Goal: Navigation & Orientation: Go to known website

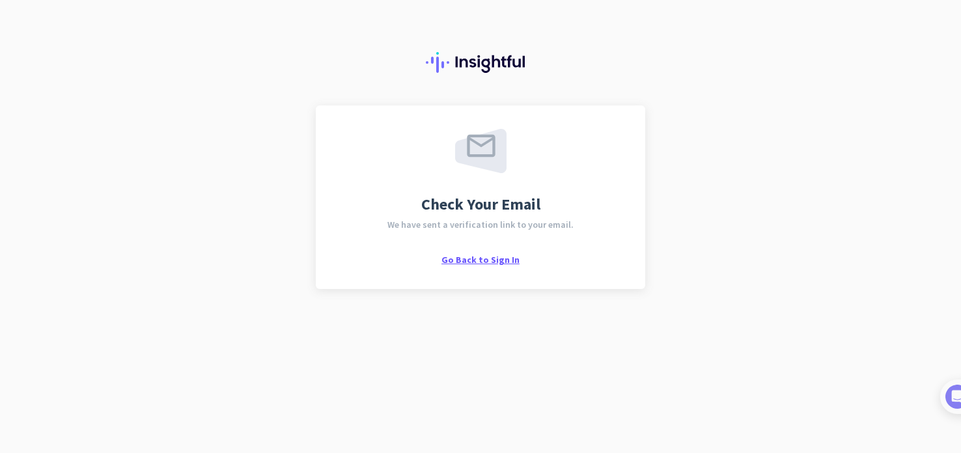
click at [460, 262] on span "Go Back to Sign In" at bounding box center [480, 260] width 78 height 12
click at [468, 258] on span "Go Back to Sign In" at bounding box center [480, 260] width 78 height 12
